Goal: Information Seeking & Learning: Learn about a topic

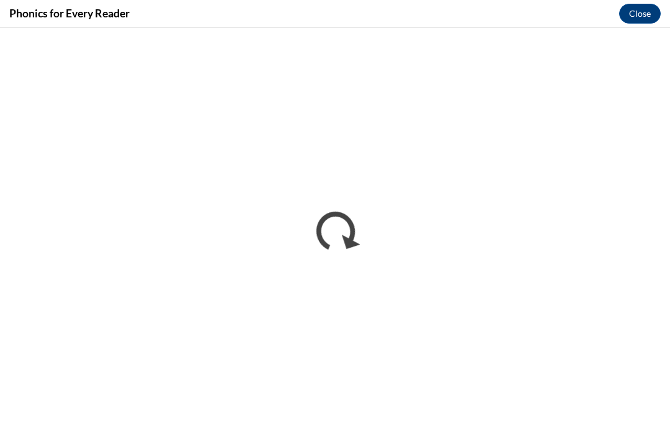
scroll to position [568, 0]
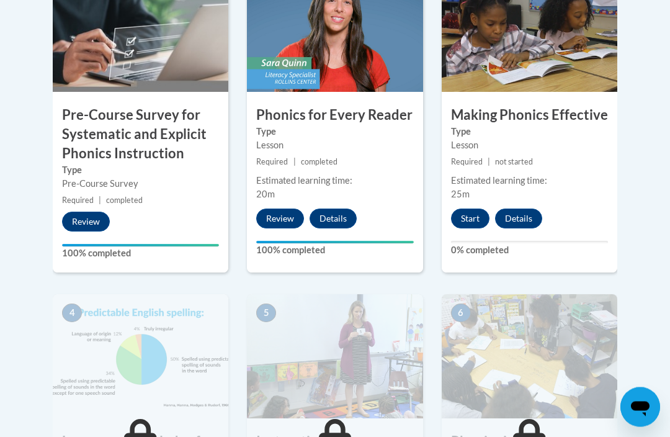
scroll to position [478, 0]
click at [468, 222] on button "Start" at bounding box center [470, 218] width 38 height 20
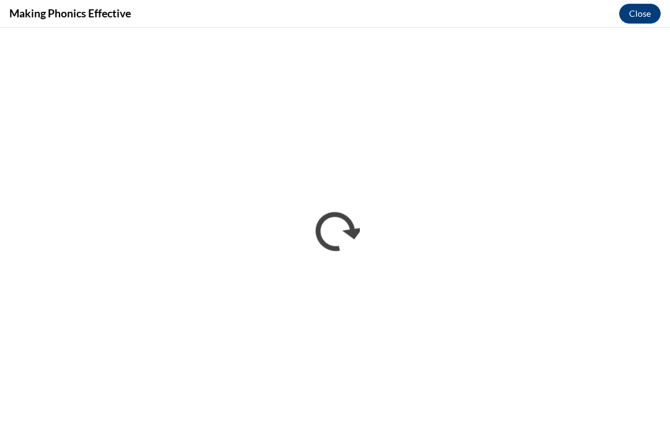
scroll to position [0, 0]
